Goal: Communication & Community: Connect with others

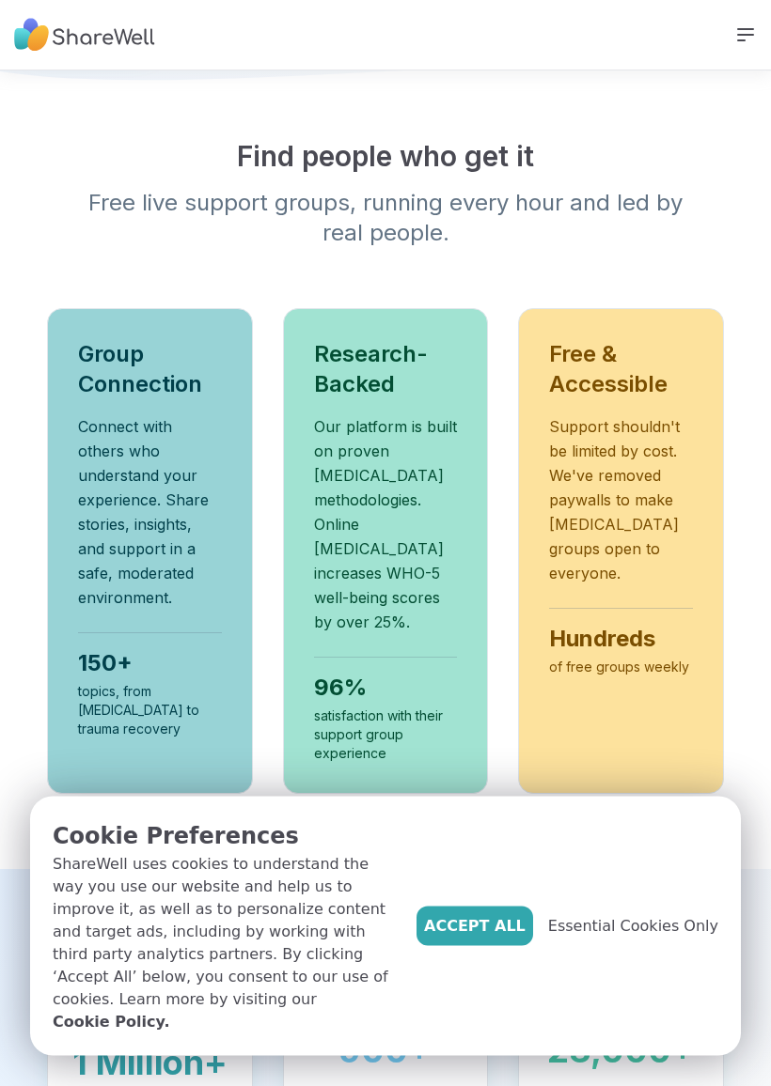
scroll to position [838, 0]
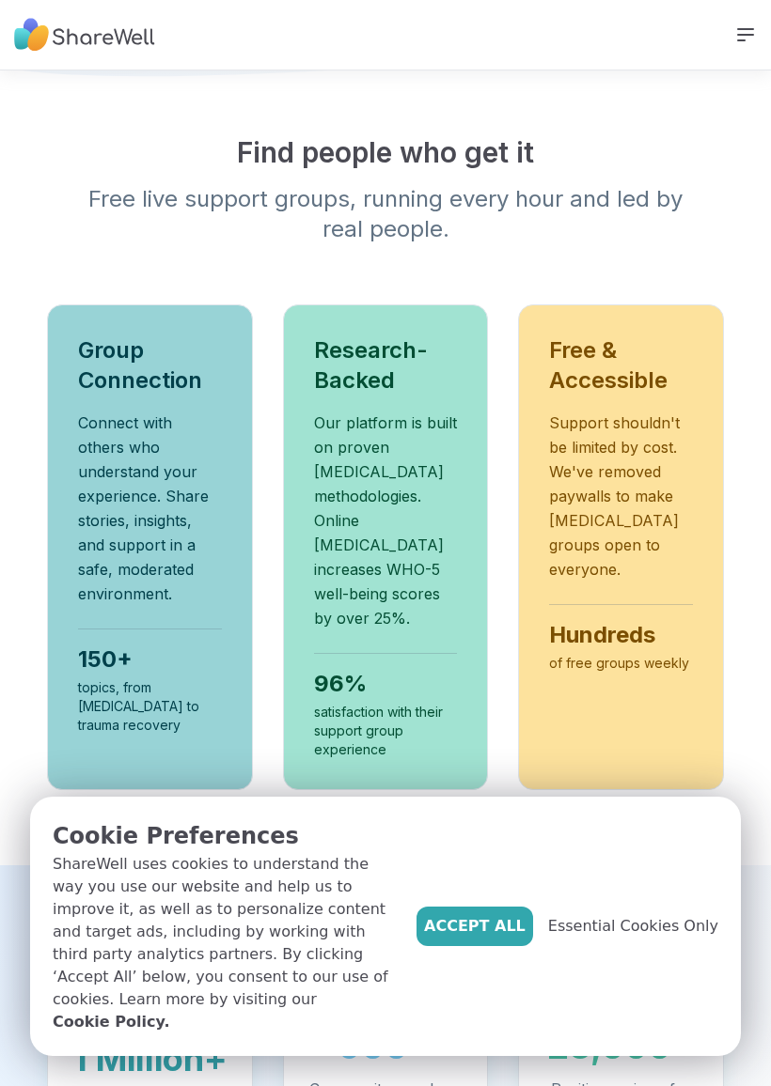
click at [511, 931] on button "Accept All" at bounding box center [474, 926] width 117 height 39
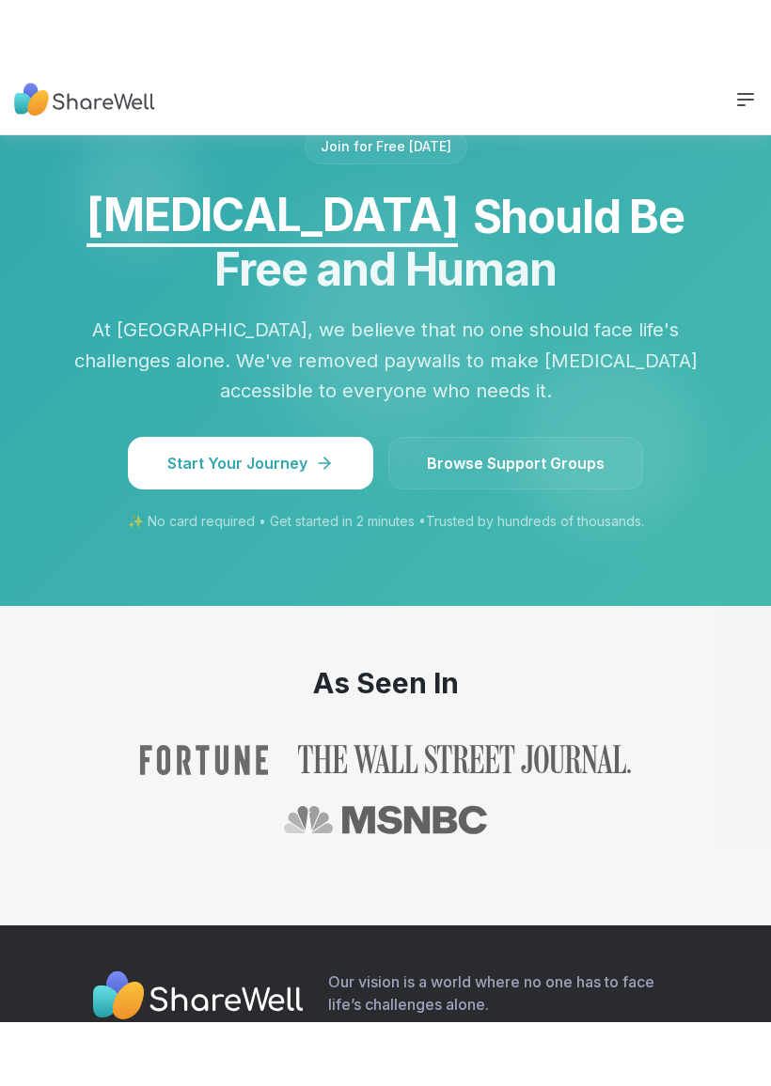
scroll to position [2082, 0]
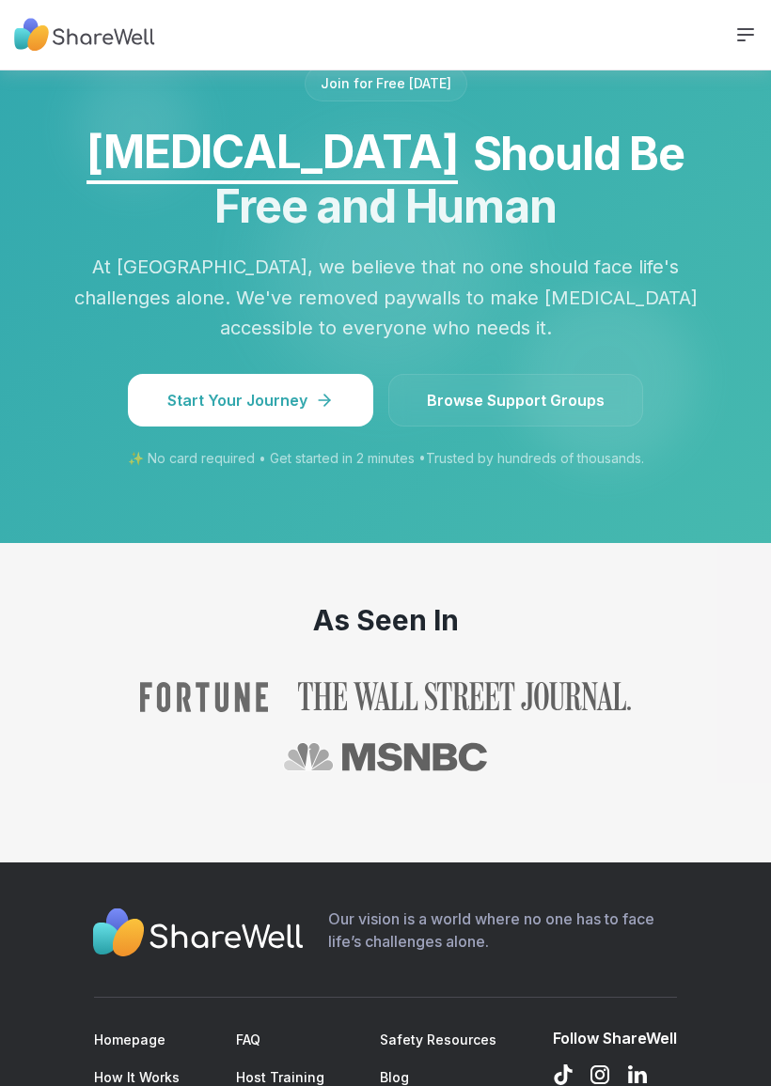
click at [528, 389] on span "Browse Support Groups" at bounding box center [516, 400] width 178 height 23
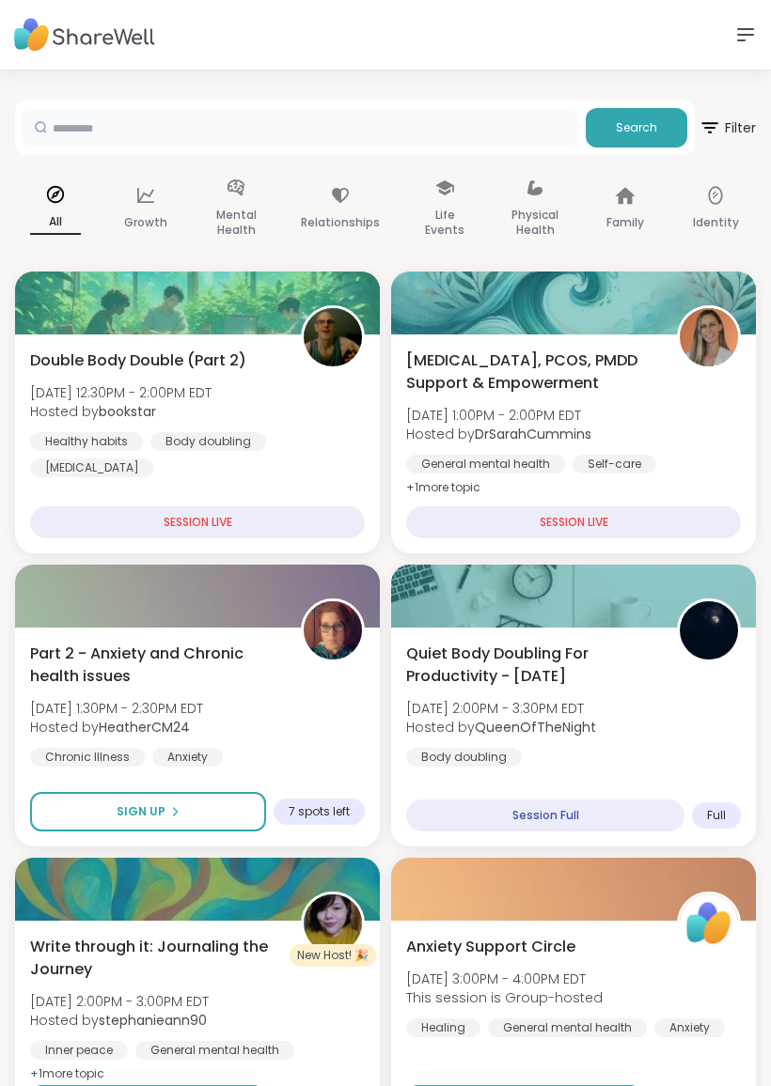
click at [498, 120] on input "text" at bounding box center [300, 127] width 555 height 38
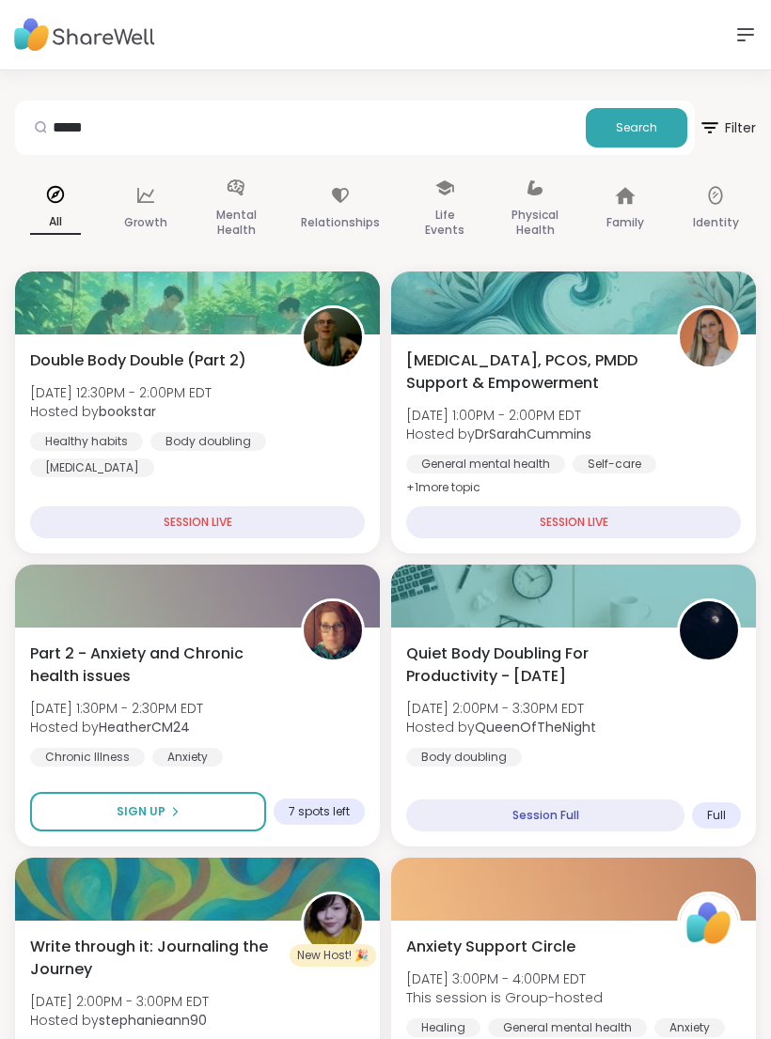
click at [630, 127] on span "Search" at bounding box center [636, 127] width 41 height 17
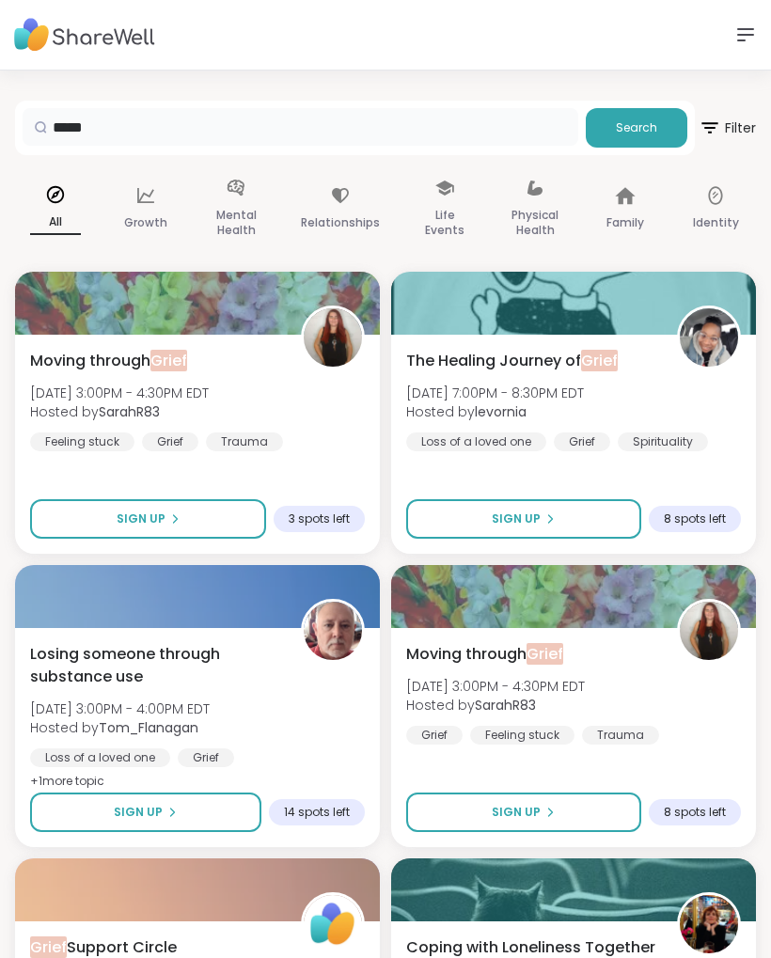
click at [127, 137] on input "*****" at bounding box center [300, 127] width 555 height 38
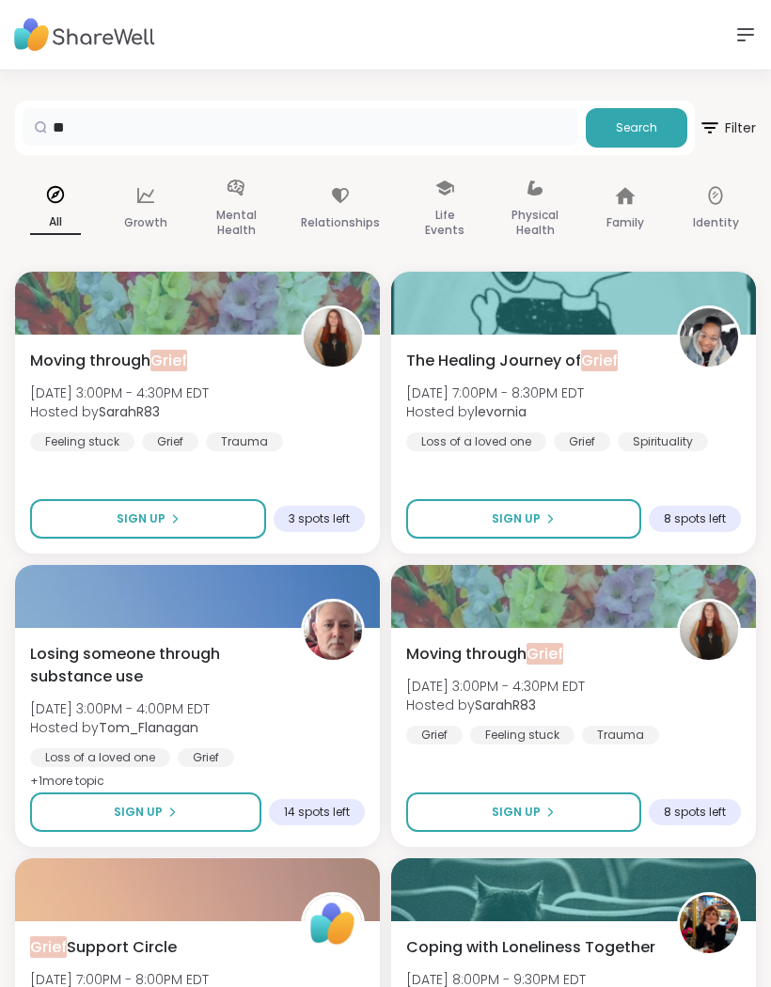
type input "*"
click at [629, 139] on button "Search" at bounding box center [635, 127] width 101 height 39
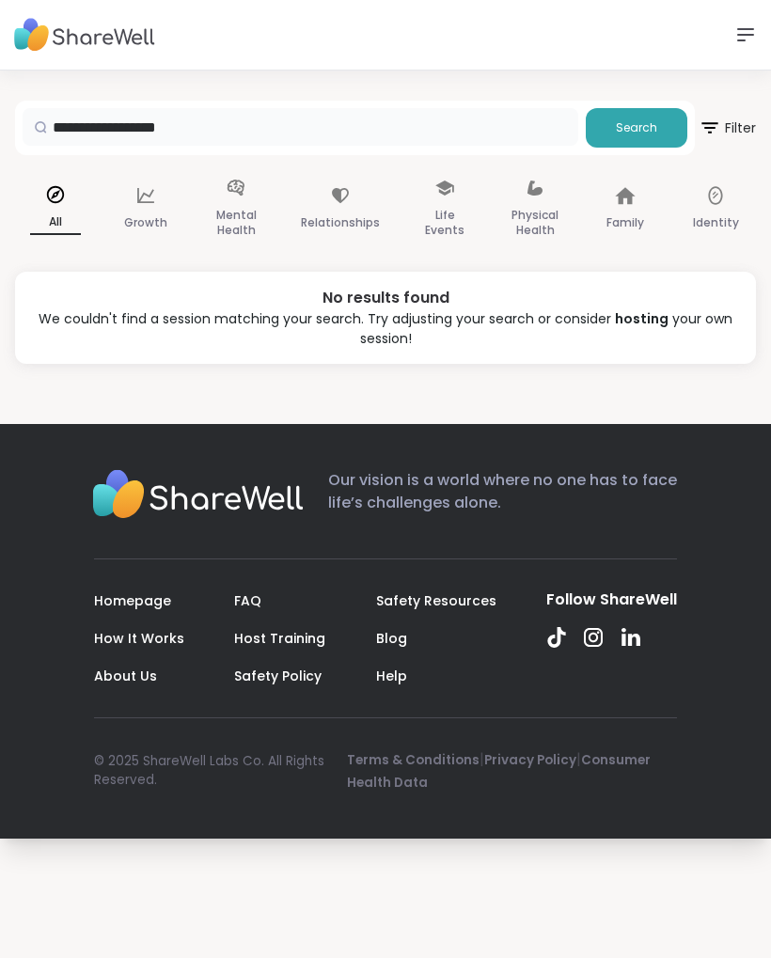
click at [137, 125] on input "**********" at bounding box center [300, 127] width 555 height 38
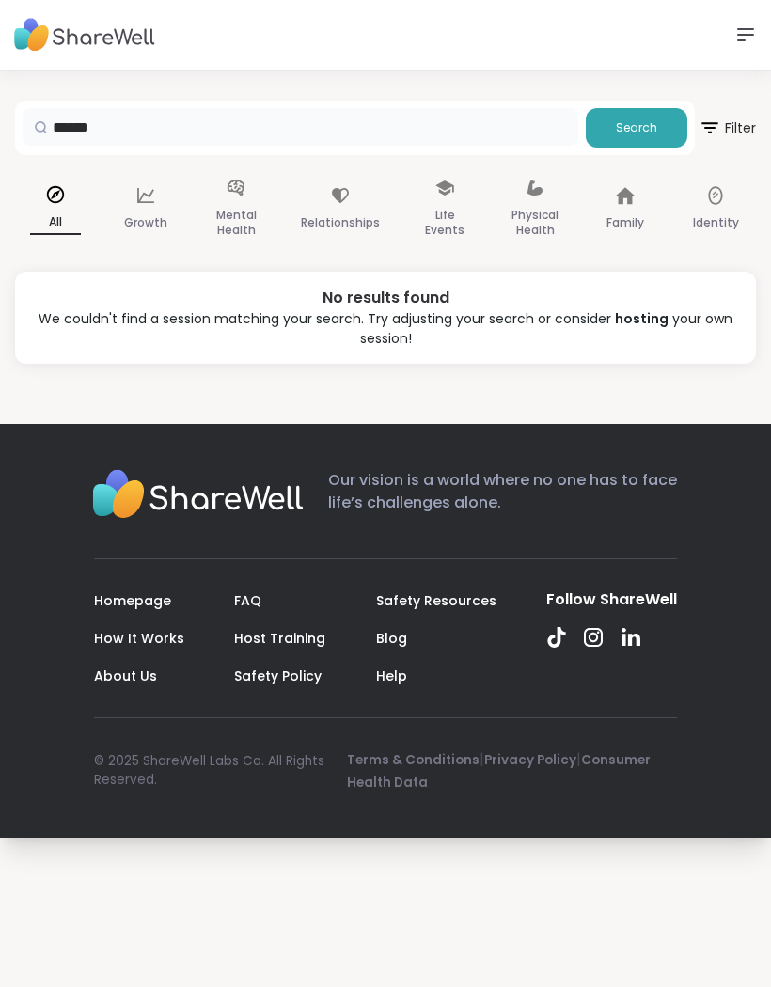
type input "*****"
click at [649, 126] on span "Search" at bounding box center [636, 127] width 41 height 17
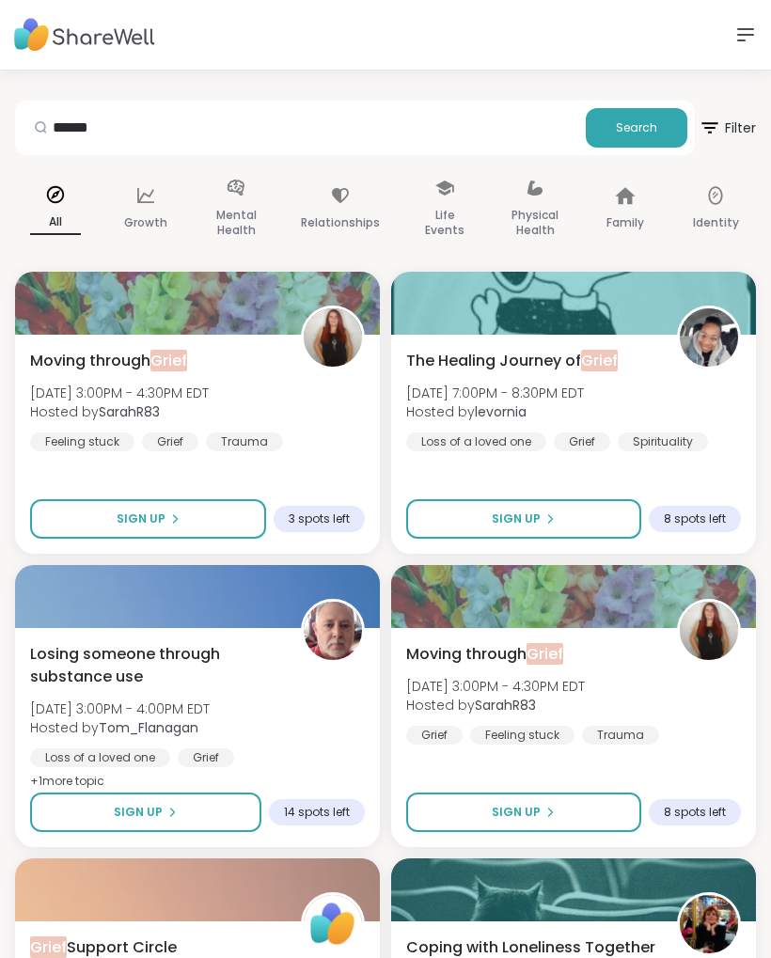
click at [731, 53] on div "Support How It Works Sign Up Log In" at bounding box center [385, 35] width 771 height 70
click at [735, 37] on icon at bounding box center [745, 34] width 23 height 23
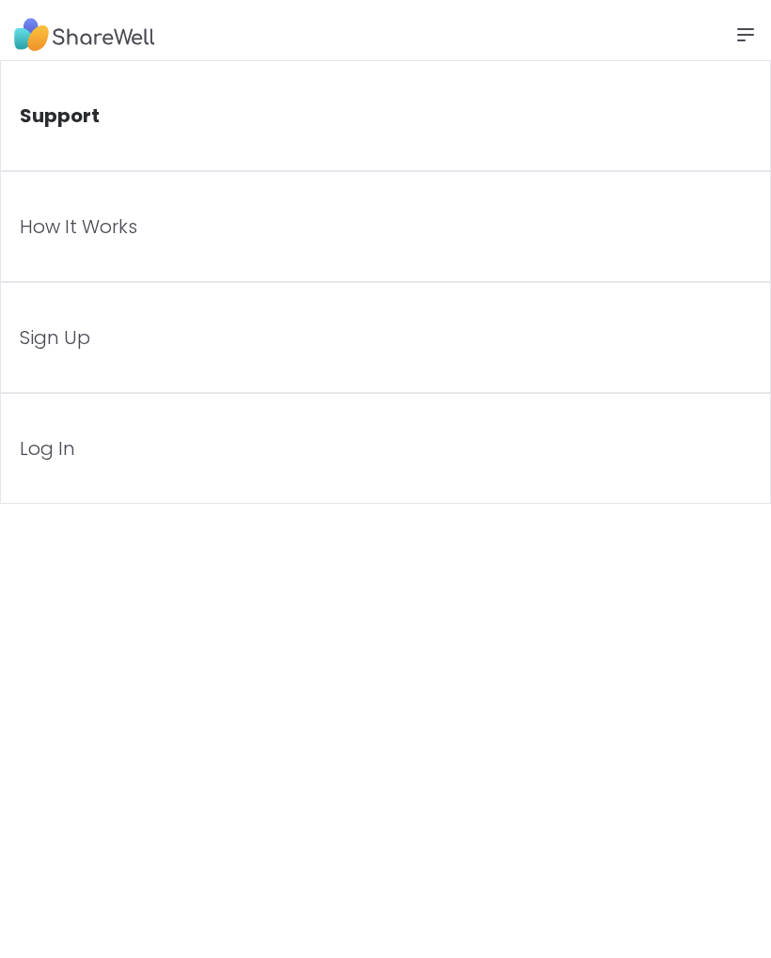
click at [47, 39] on img at bounding box center [84, 35] width 141 height 52
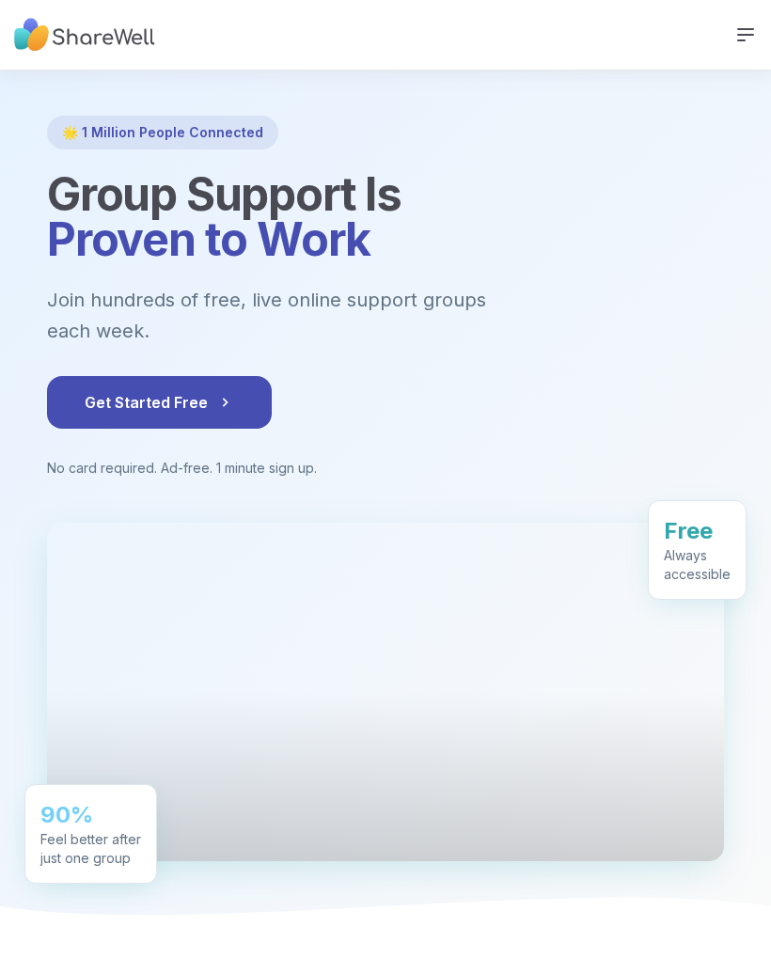
click at [176, 391] on span "Get Started Free" at bounding box center [159, 402] width 149 height 23
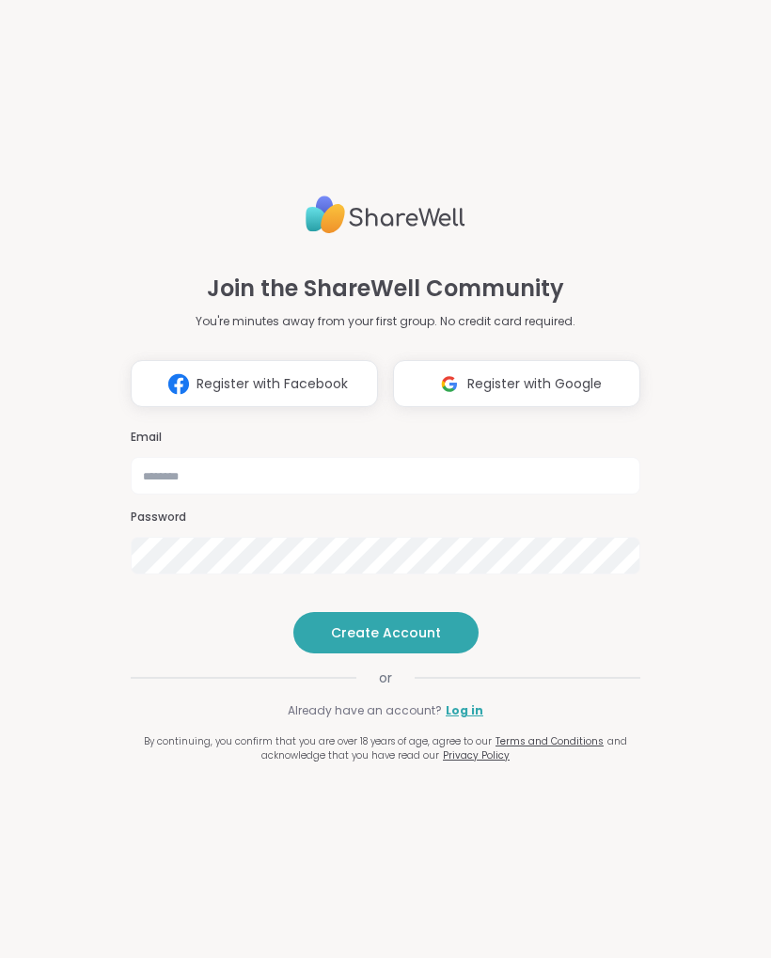
click at [569, 374] on span "Register with Google" at bounding box center [534, 384] width 134 height 20
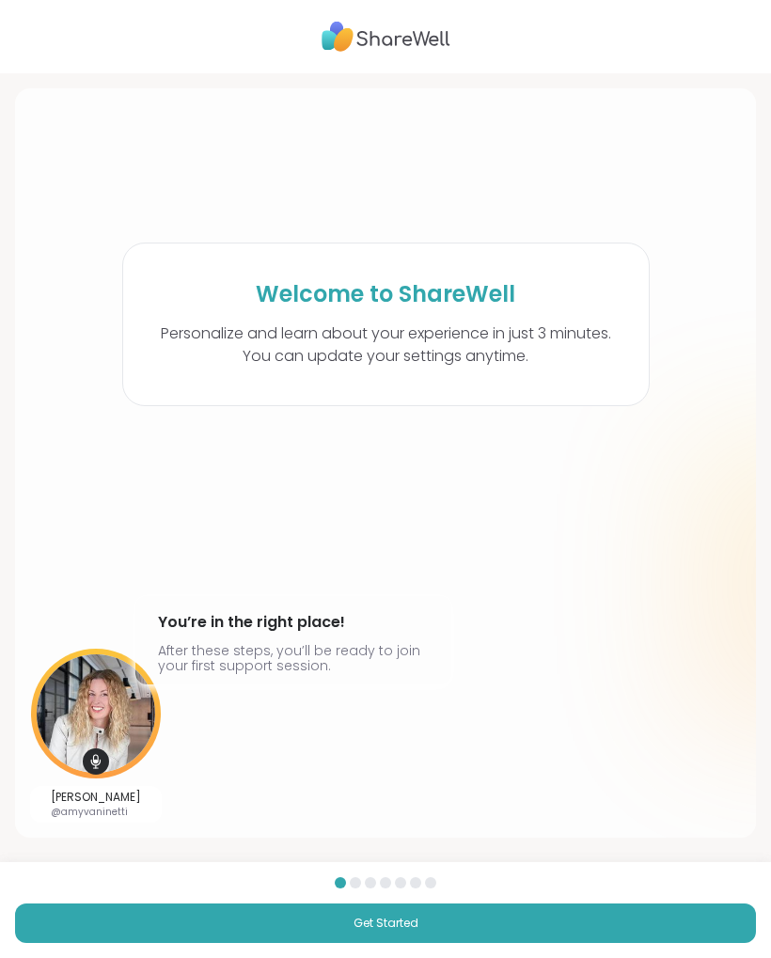
click at [437, 925] on button "Get Started" at bounding box center [385, 922] width 741 height 39
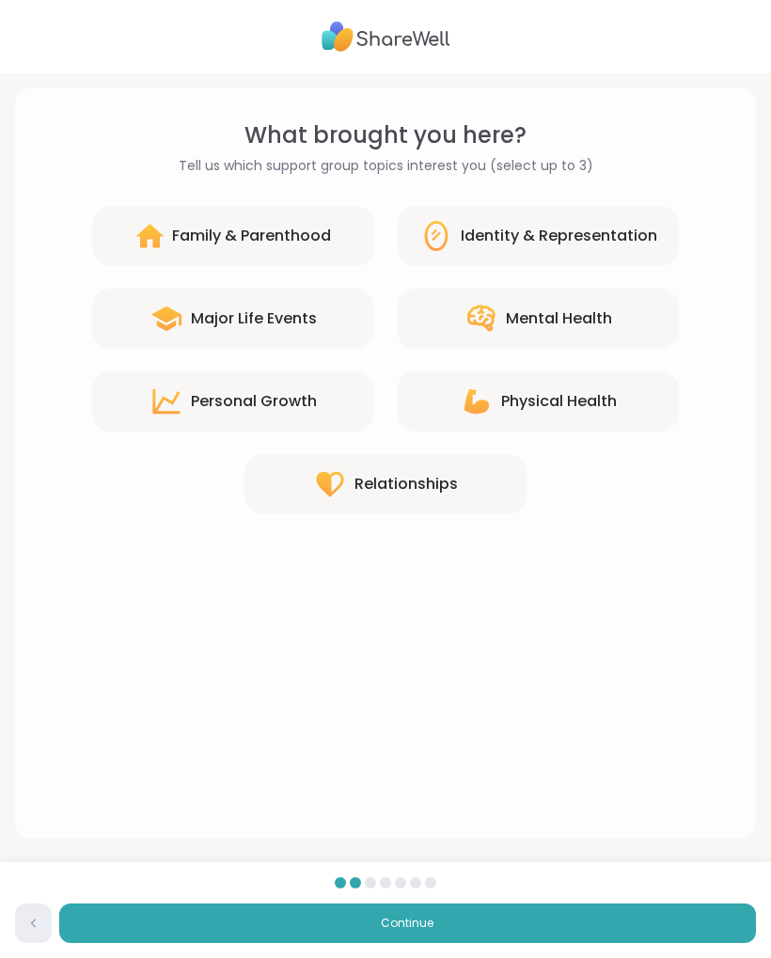
click at [289, 309] on div "Major Life Events" at bounding box center [254, 318] width 126 height 23
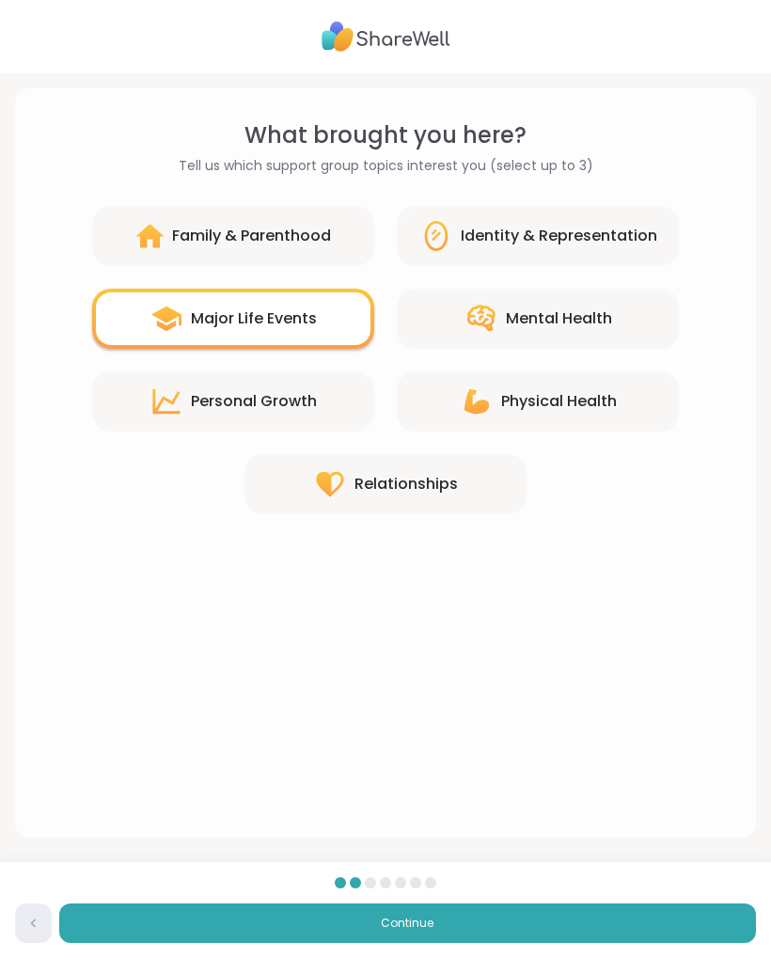
click at [459, 917] on button "Continue" at bounding box center [407, 922] width 696 height 39
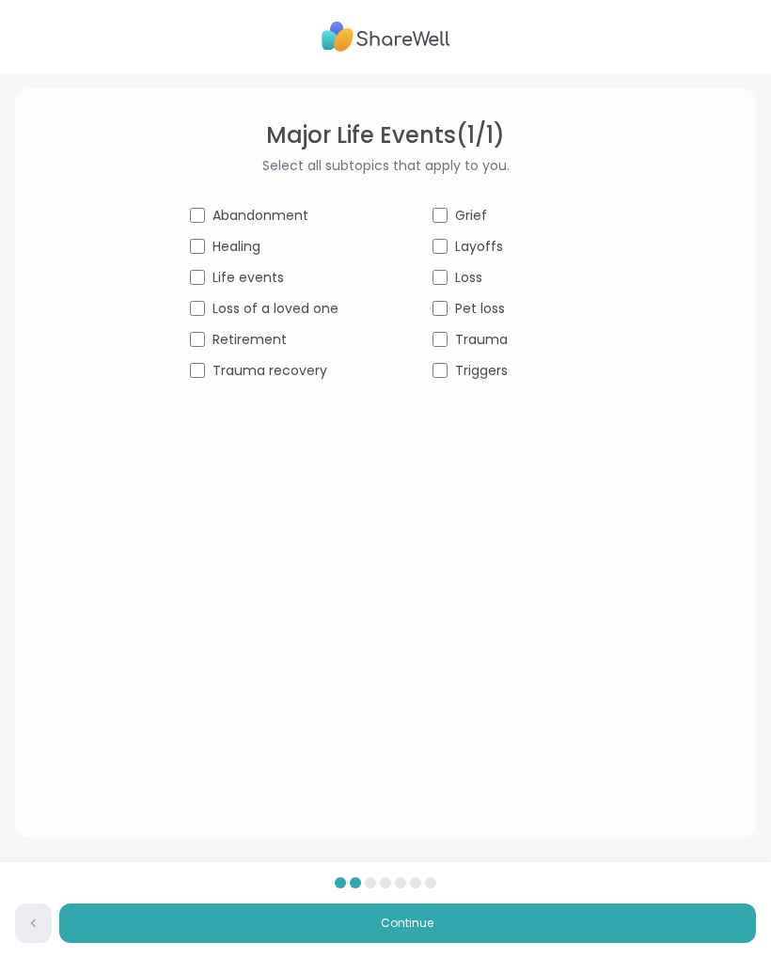
click at [488, 931] on button "Continue" at bounding box center [407, 922] width 696 height 39
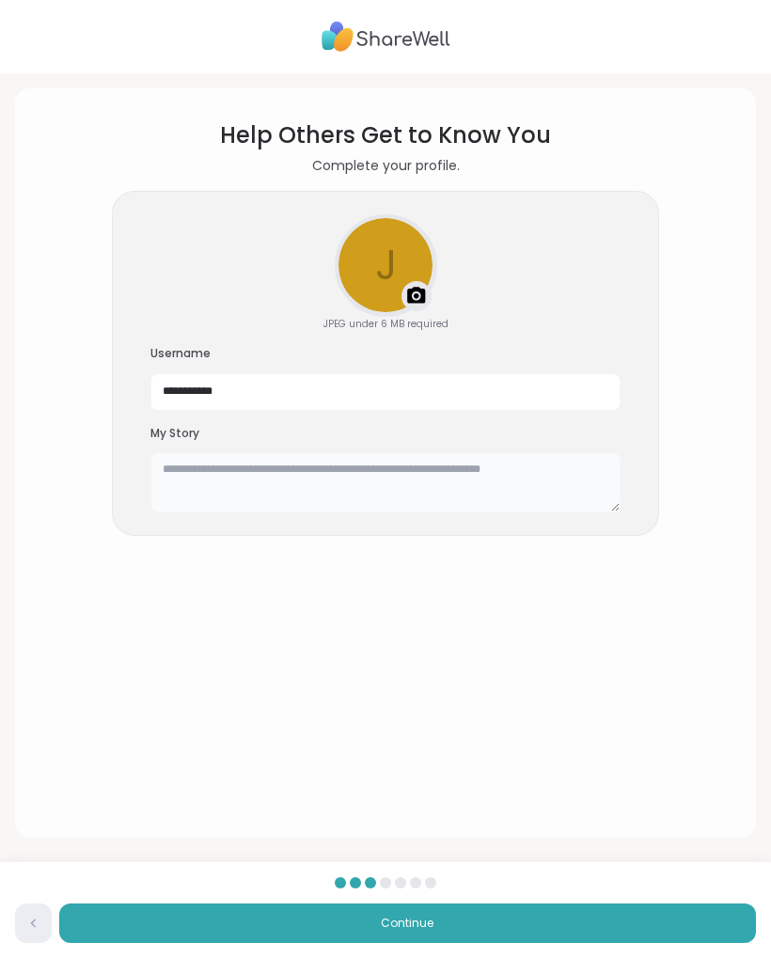
click at [500, 466] on textarea at bounding box center [385, 482] width 470 height 60
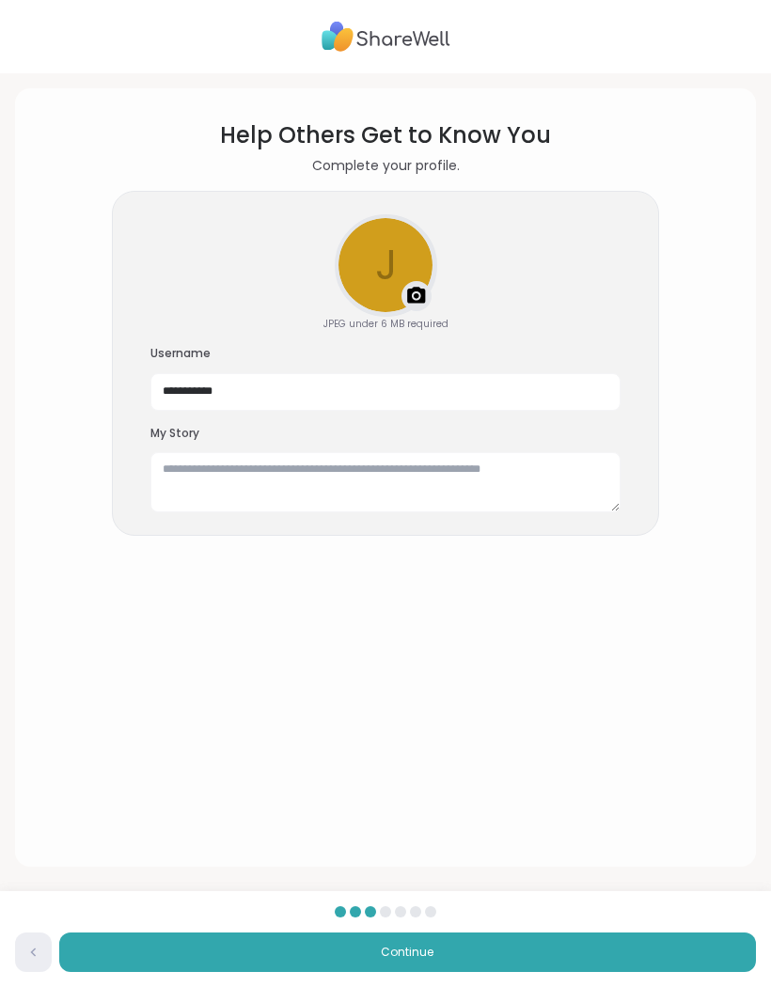
click at [381, 263] on div "Upload a profile photo" at bounding box center [385, 265] width 99 height 99
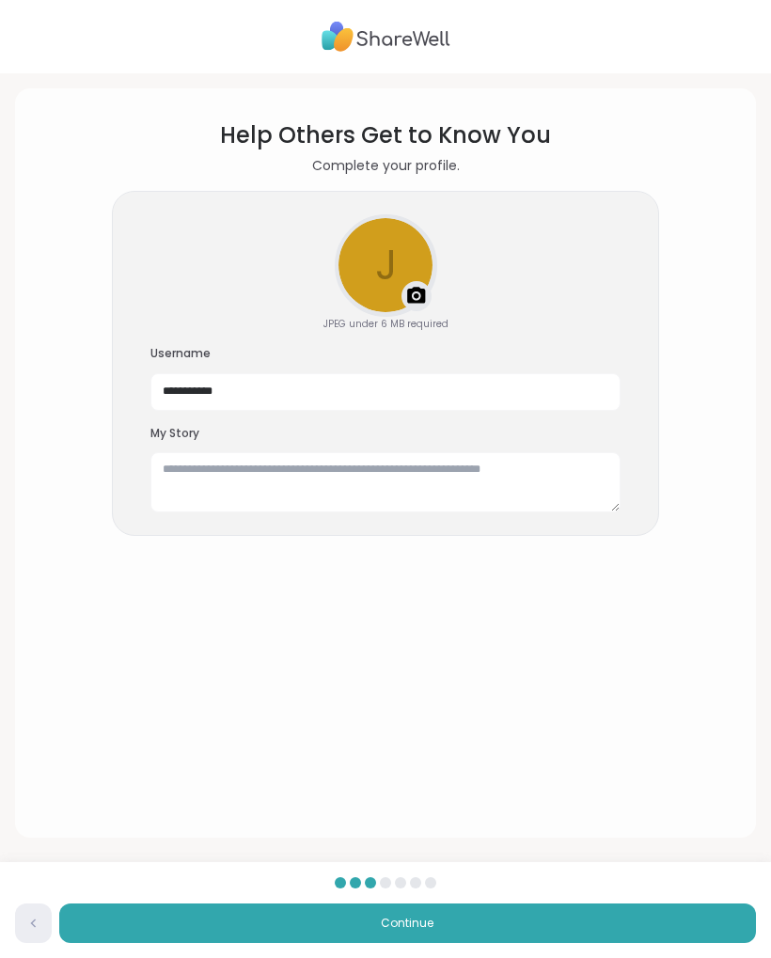
click at [395, 657] on section "**********" at bounding box center [385, 462] width 710 height 719
click at [322, 386] on input "**********" at bounding box center [385, 392] width 470 height 38
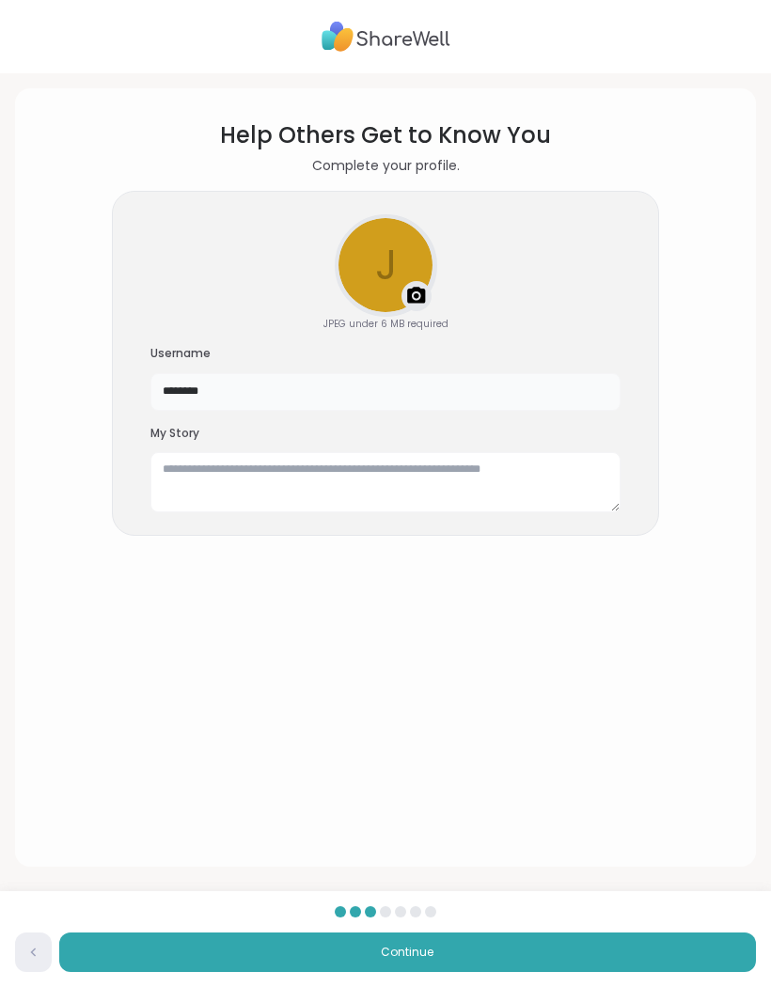
type input "********"
click at [408, 478] on textarea at bounding box center [385, 482] width 470 height 60
click at [411, 285] on img at bounding box center [416, 296] width 23 height 23
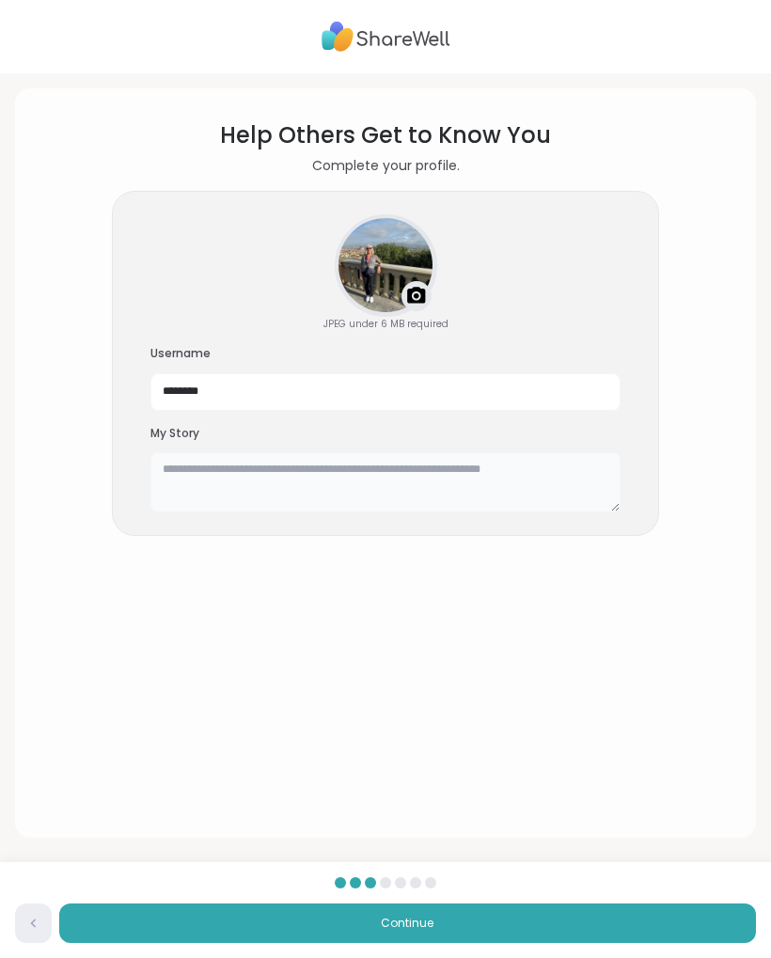
click at [565, 476] on textarea at bounding box center [385, 482] width 470 height 60
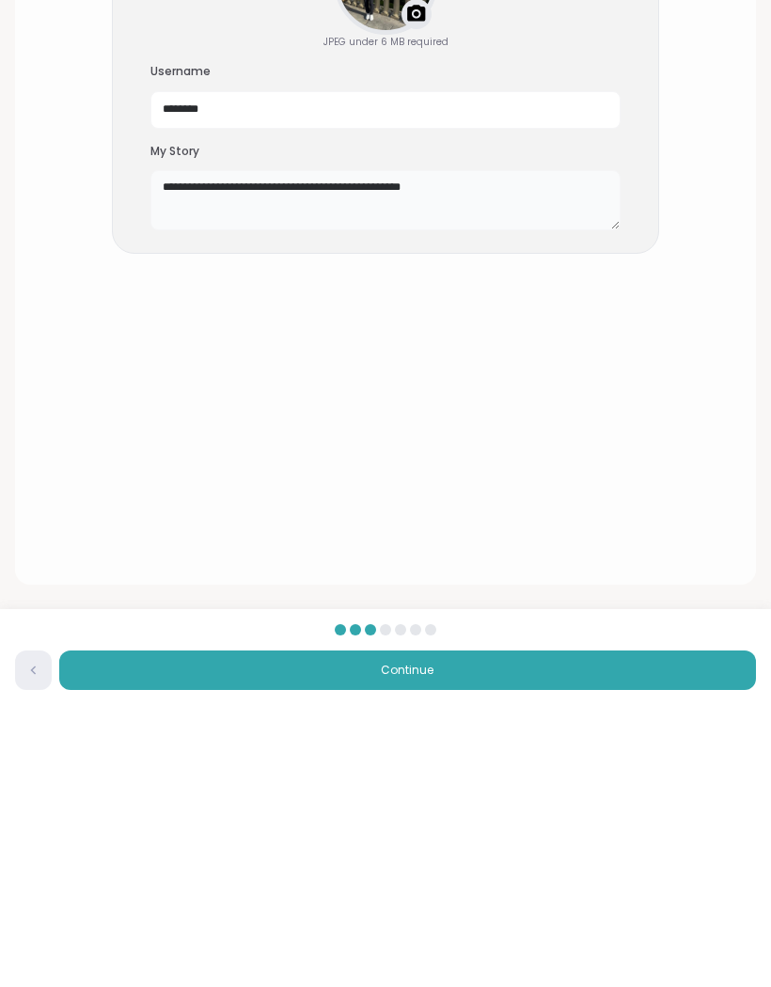
type textarea "**********"
click at [487, 932] on button "Continue" at bounding box center [407, 951] width 696 height 39
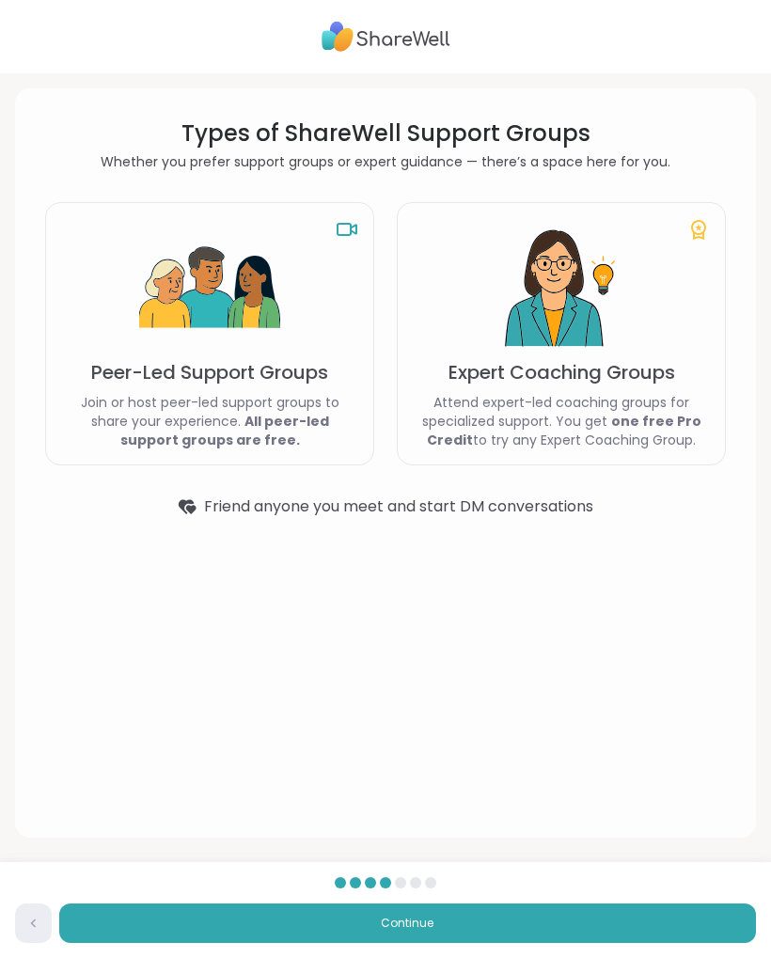
click at [226, 412] on b "All peer-led support groups are free." at bounding box center [224, 431] width 209 height 38
click at [305, 228] on div "Peer-Led Support Groups Join or host peer-led support groups to share your expe…" at bounding box center [209, 333] width 329 height 263
click at [279, 343] on img at bounding box center [209, 288] width 141 height 141
click at [542, 898] on div "Back Continue" at bounding box center [385, 910] width 771 height 96
click at [509, 918] on button "Continue" at bounding box center [407, 922] width 696 height 39
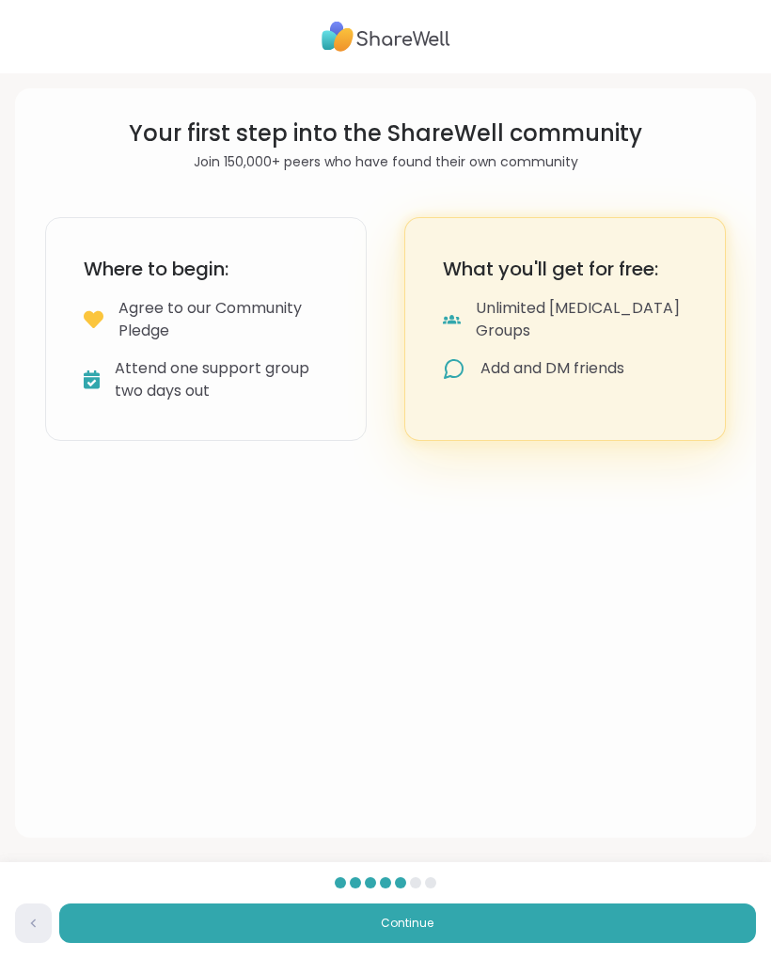
click at [531, 929] on button "Continue" at bounding box center [407, 922] width 696 height 39
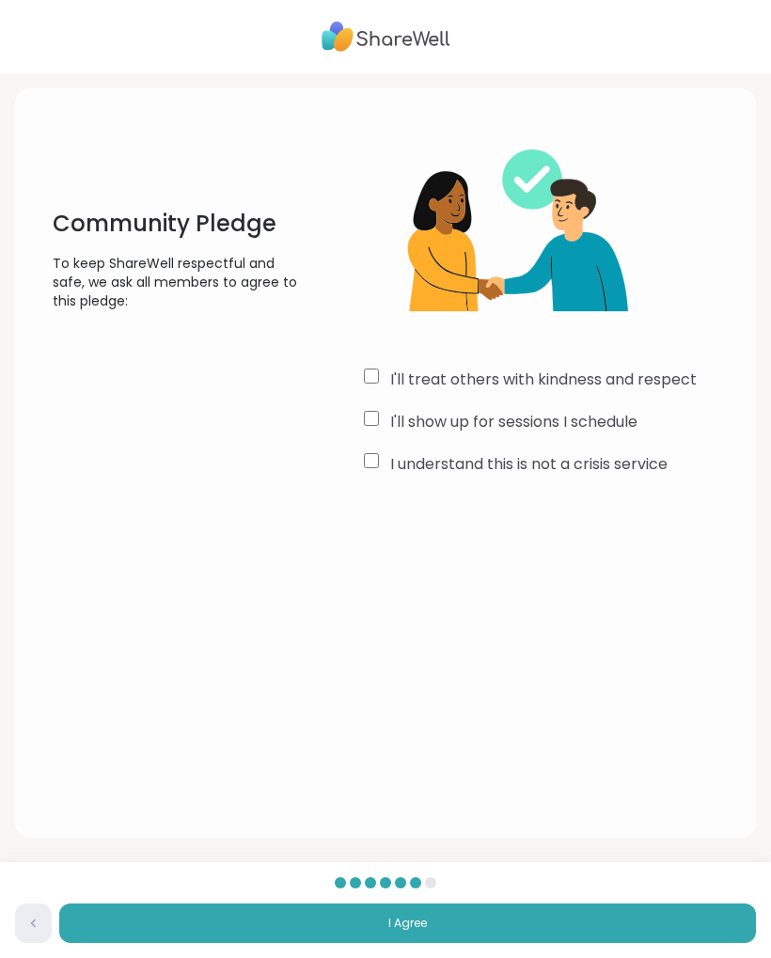
click at [460, 912] on button "I Agree" at bounding box center [407, 922] width 696 height 39
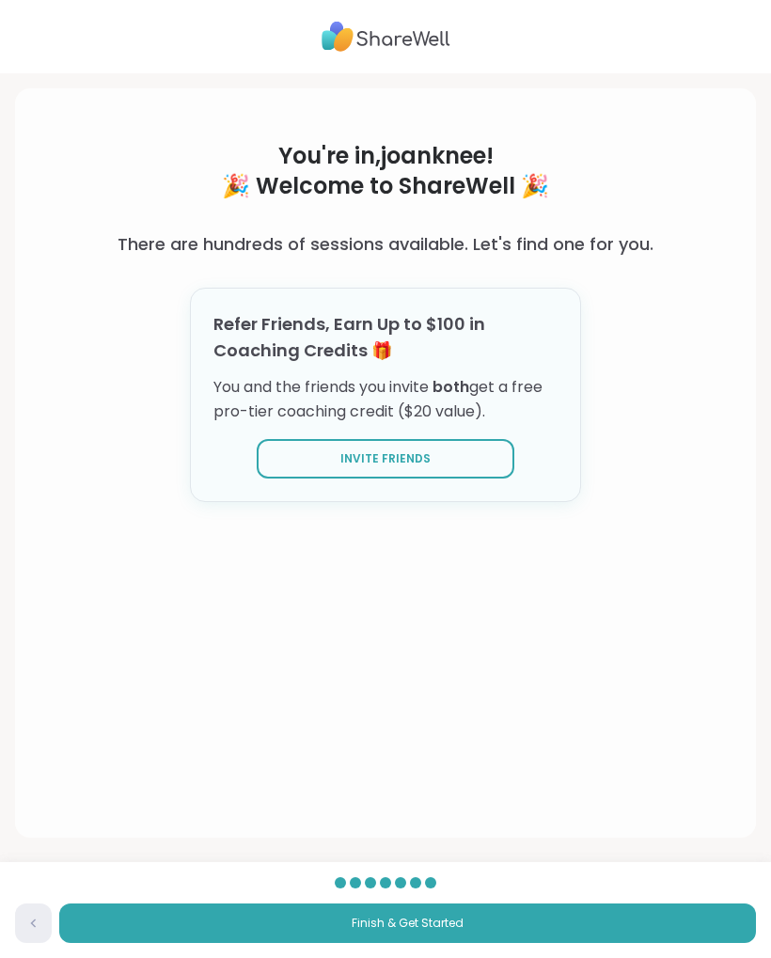
click at [591, 927] on button "Finish & Get Started" at bounding box center [407, 922] width 696 height 39
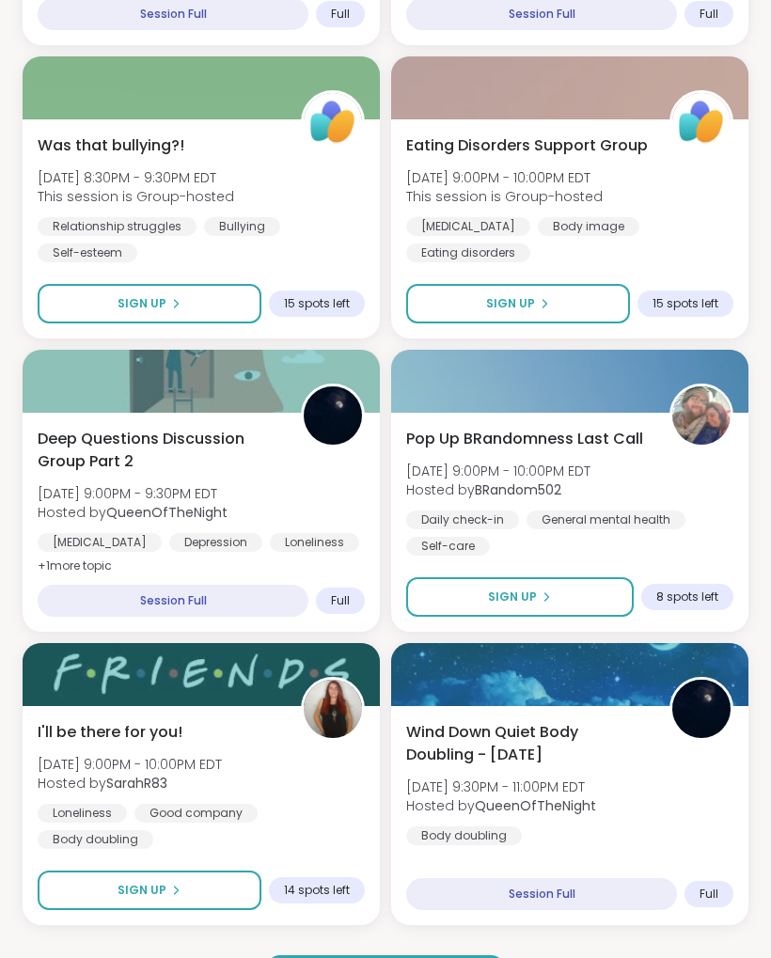
scroll to position [4835, 0]
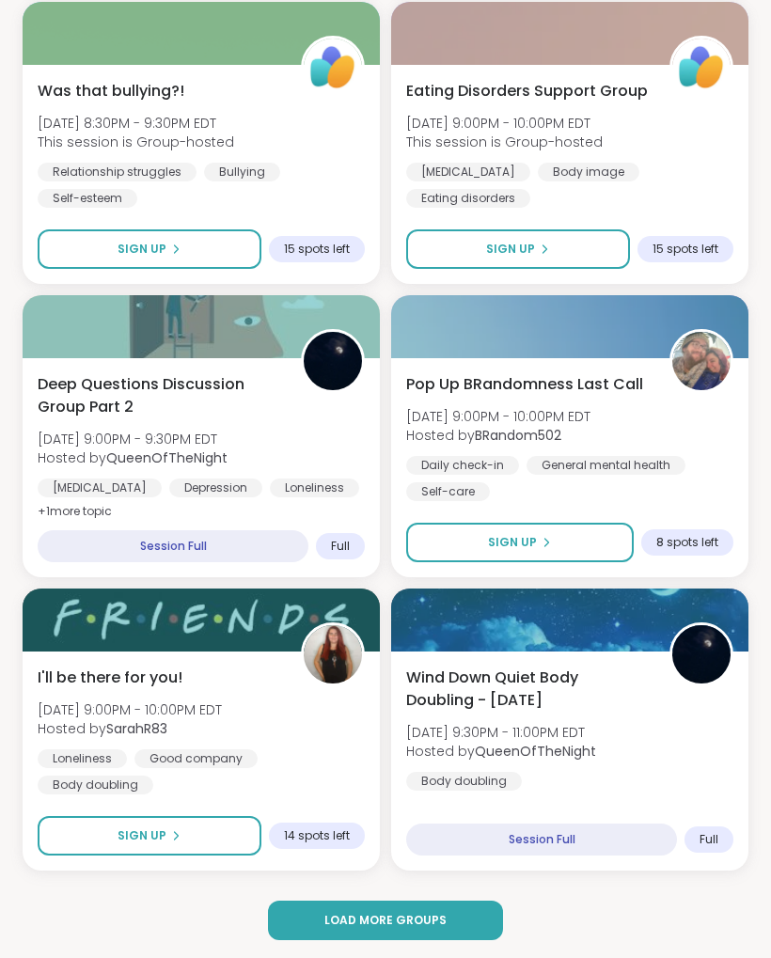
click at [437, 929] on button "Load more groups" at bounding box center [385, 919] width 234 height 39
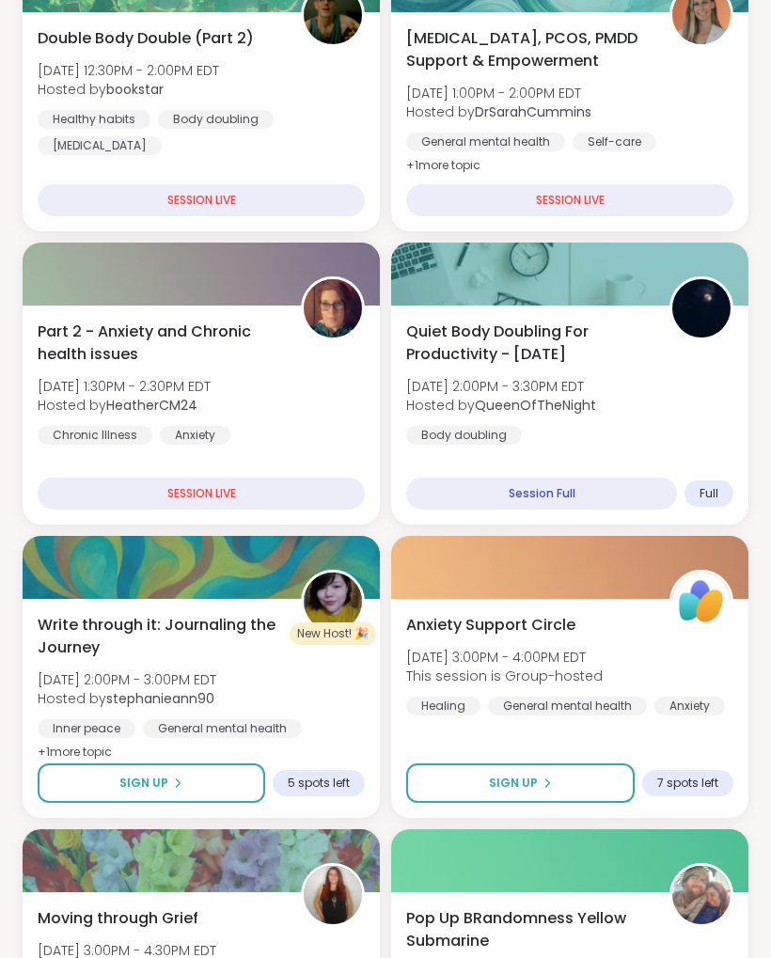
scroll to position [0, 0]
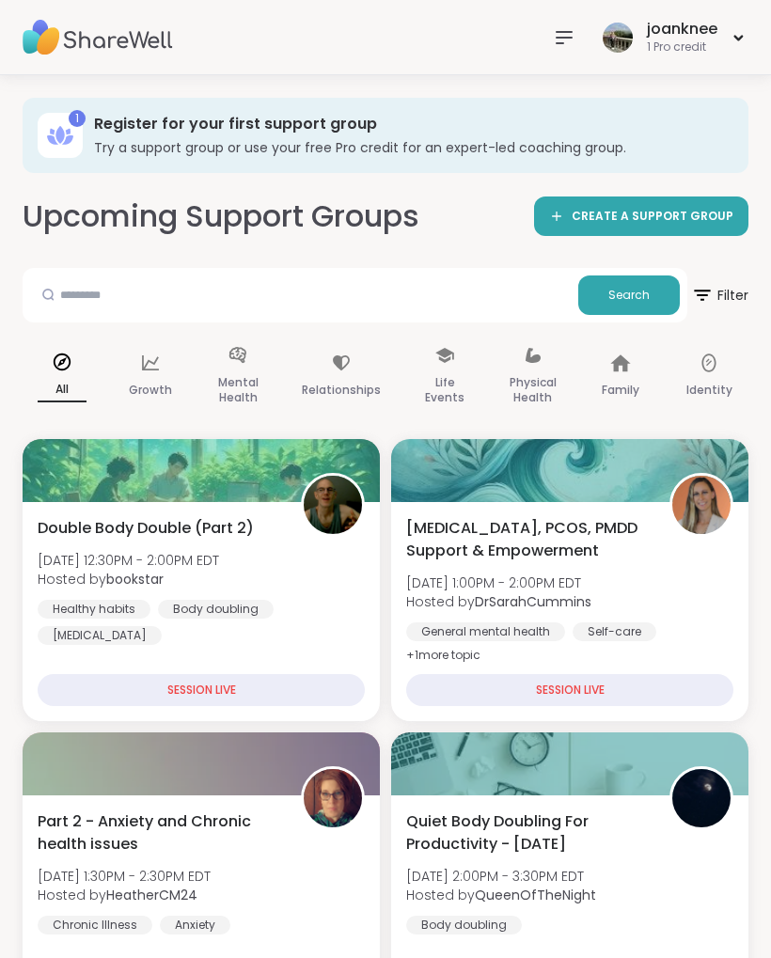
click at [704, 296] on icon at bounding box center [702, 295] width 23 height 23
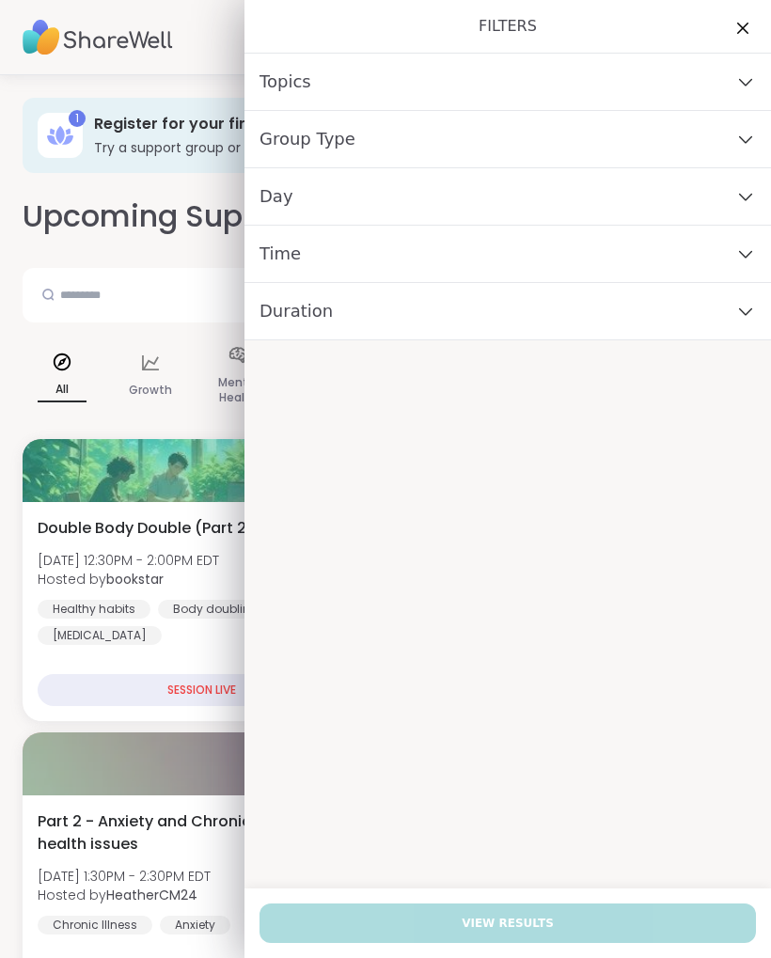
click at [750, 201] on icon at bounding box center [745, 196] width 21 height 13
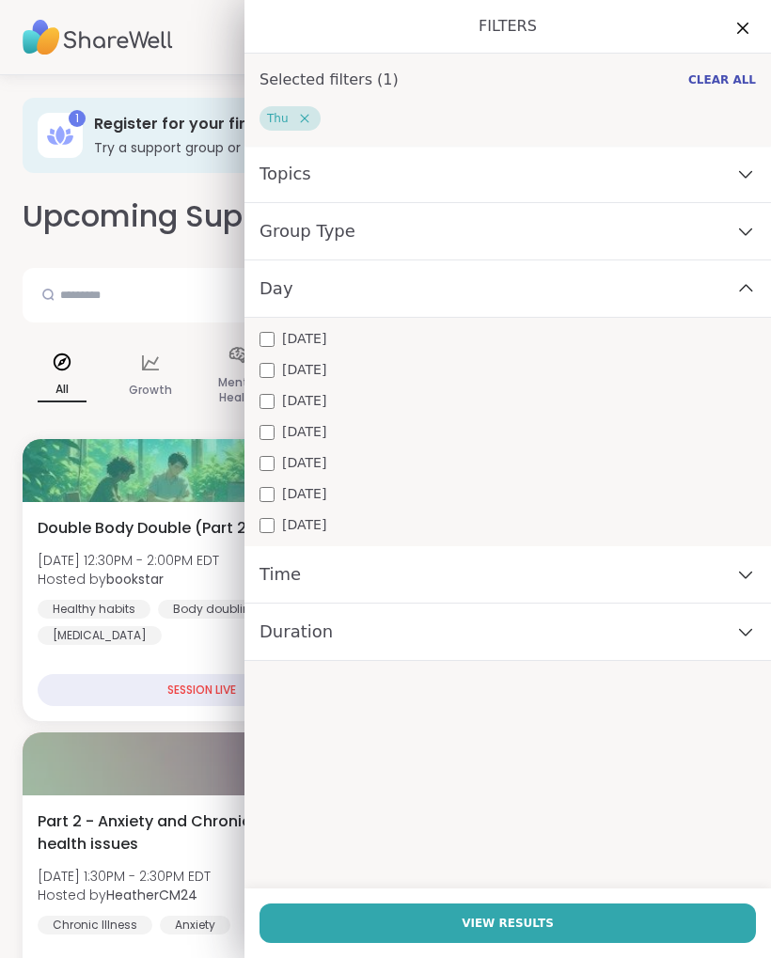
click at [738, 168] on icon at bounding box center [745, 173] width 21 height 13
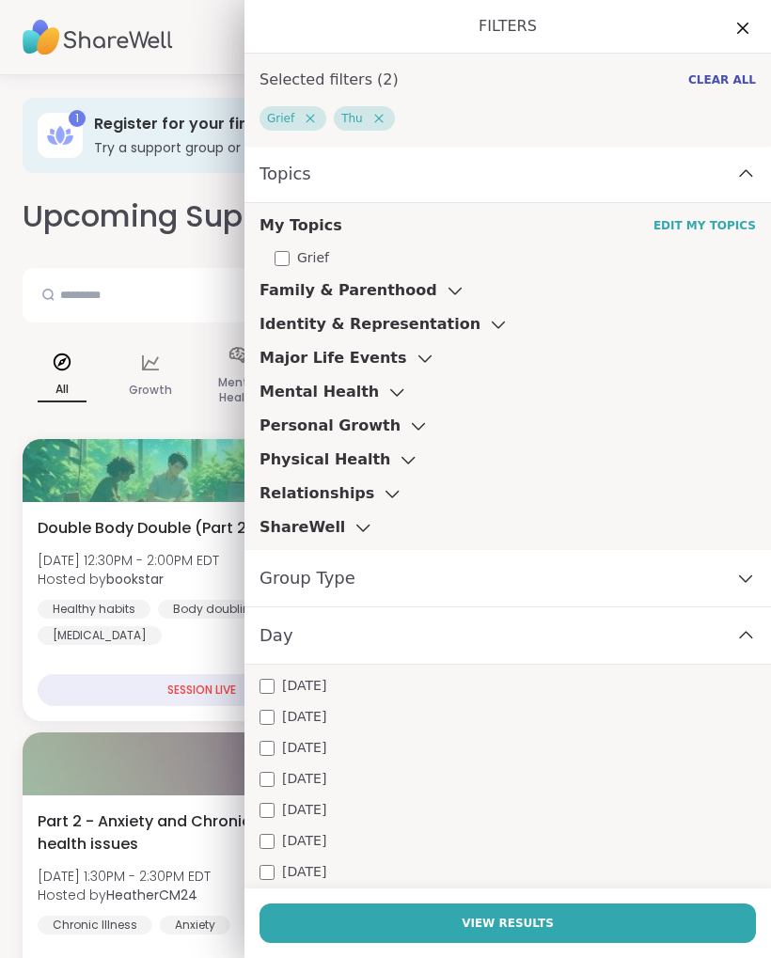
click at [598, 918] on button "View Results" at bounding box center [507, 922] width 496 height 39
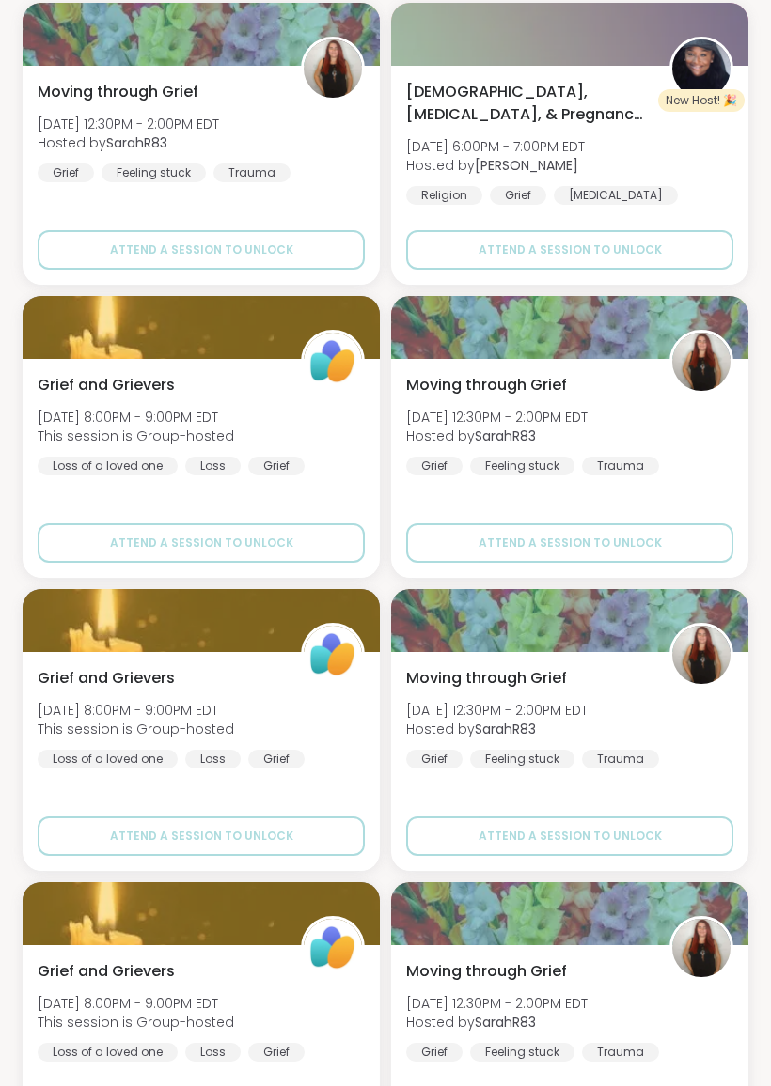
scroll to position [482, 0]
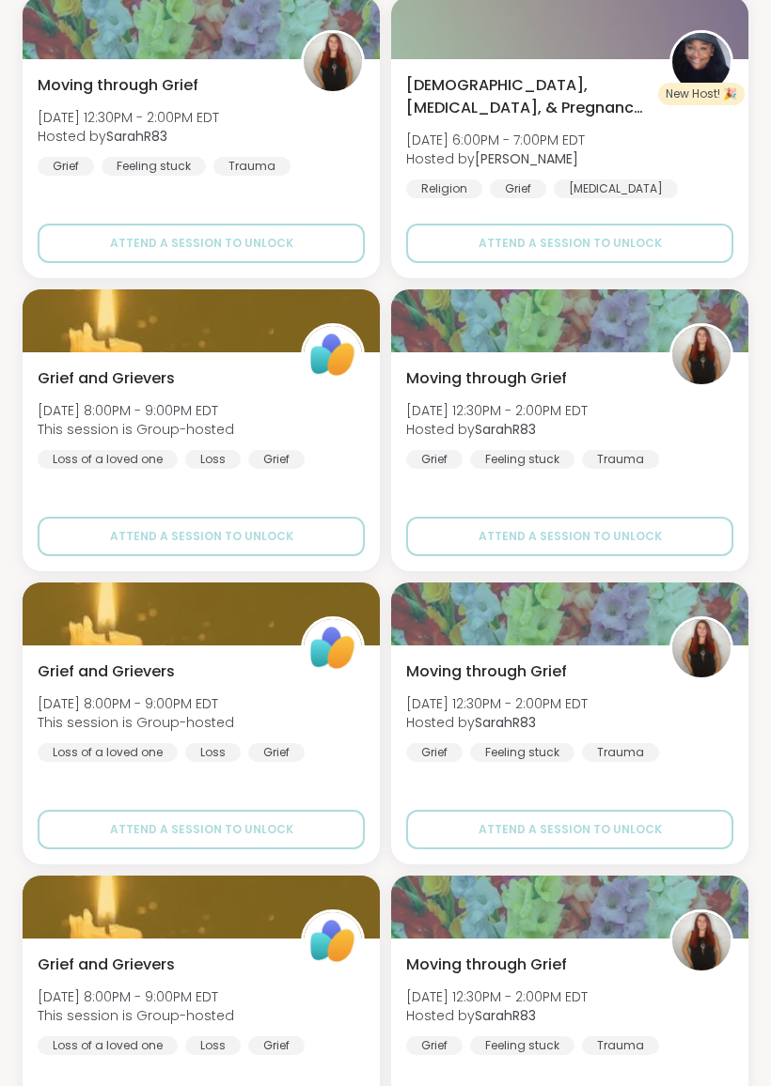
click at [169, 383] on span "Grief and Grievers" at bounding box center [106, 378] width 137 height 23
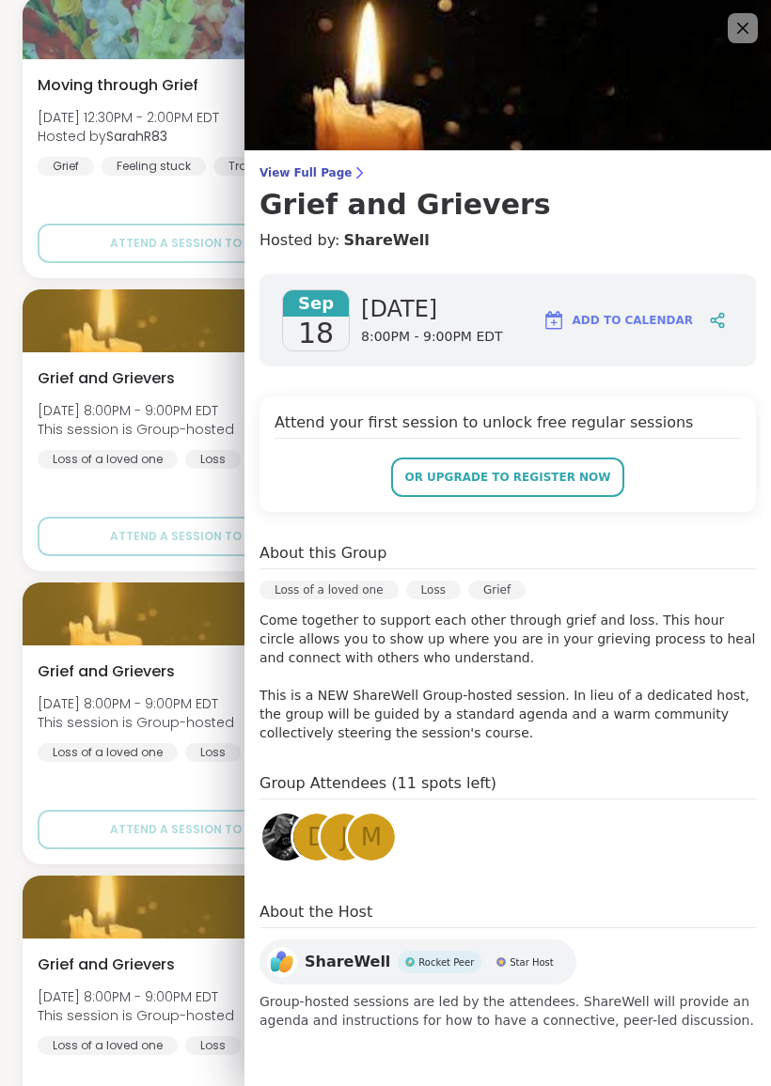
click at [734, 44] on img at bounding box center [507, 75] width 526 height 150
click at [736, 33] on icon at bounding box center [742, 28] width 23 height 23
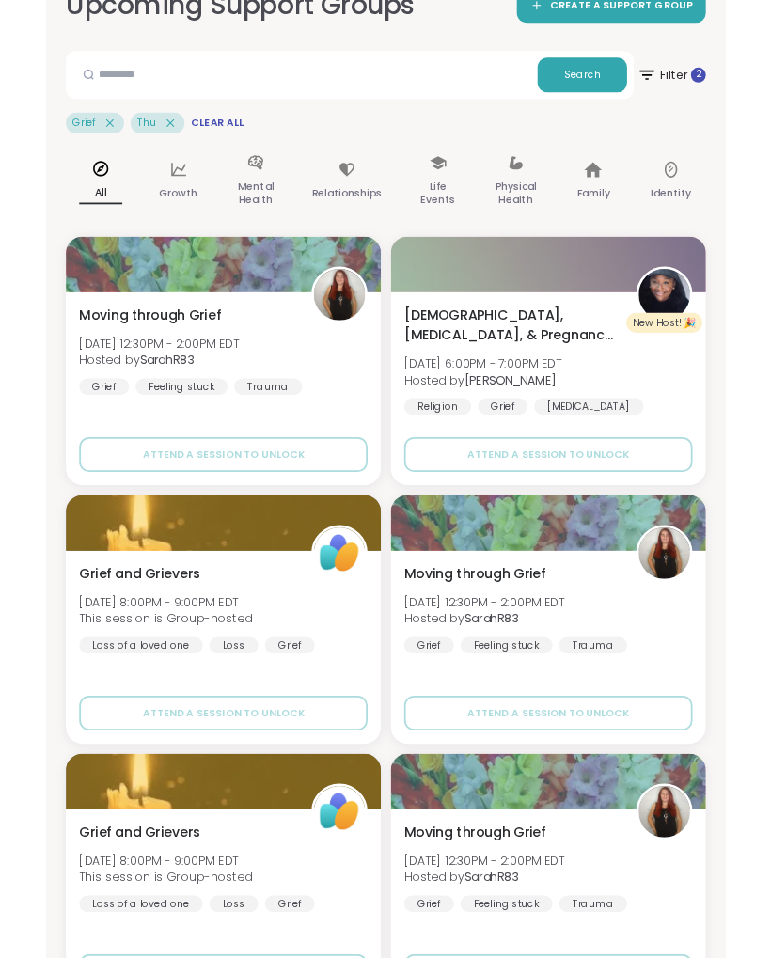
scroll to position [0, 0]
